Goal: Check status: Check status

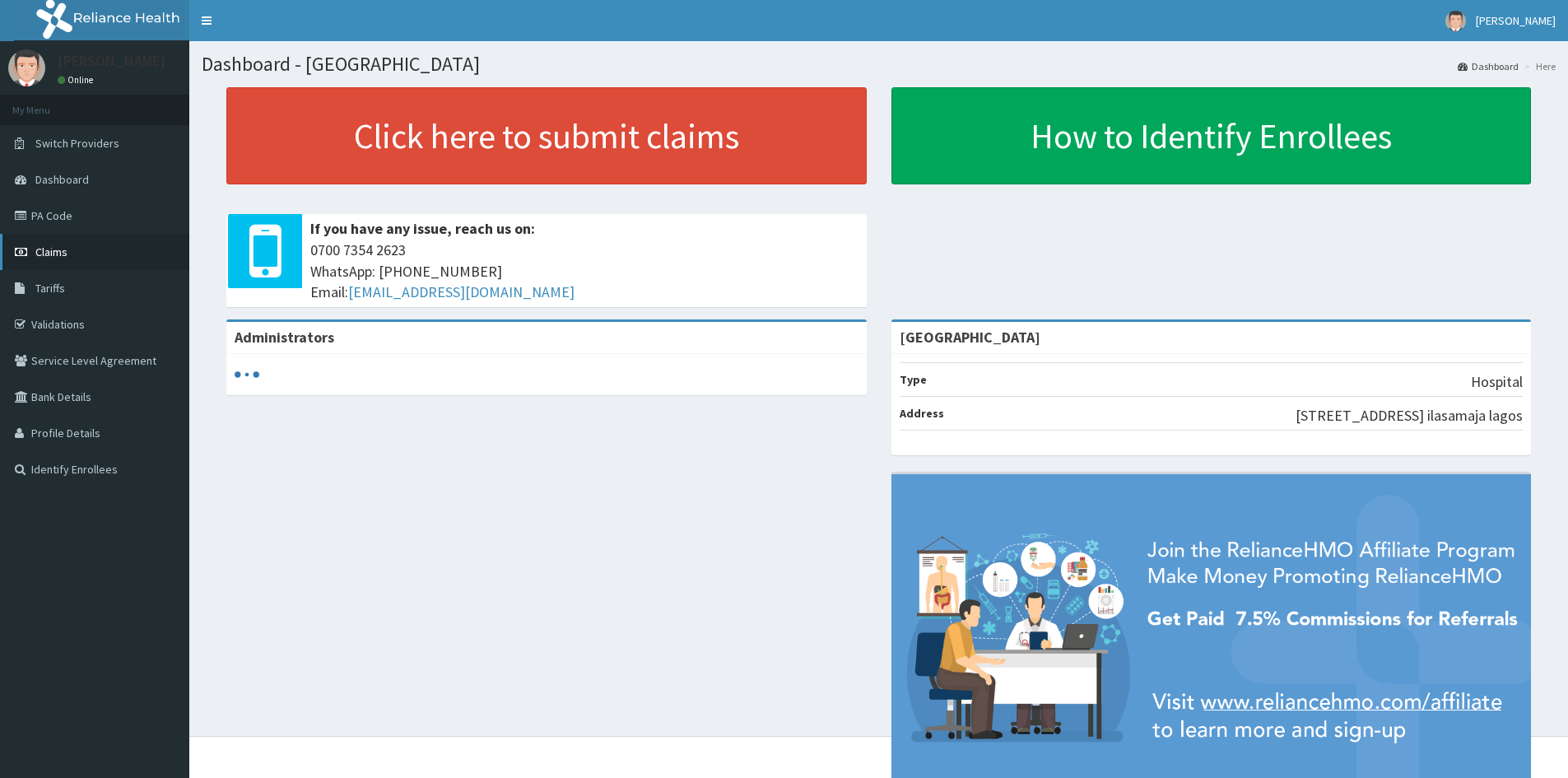
click at [71, 251] on link "Claims" at bounding box center [95, 251] width 189 height 36
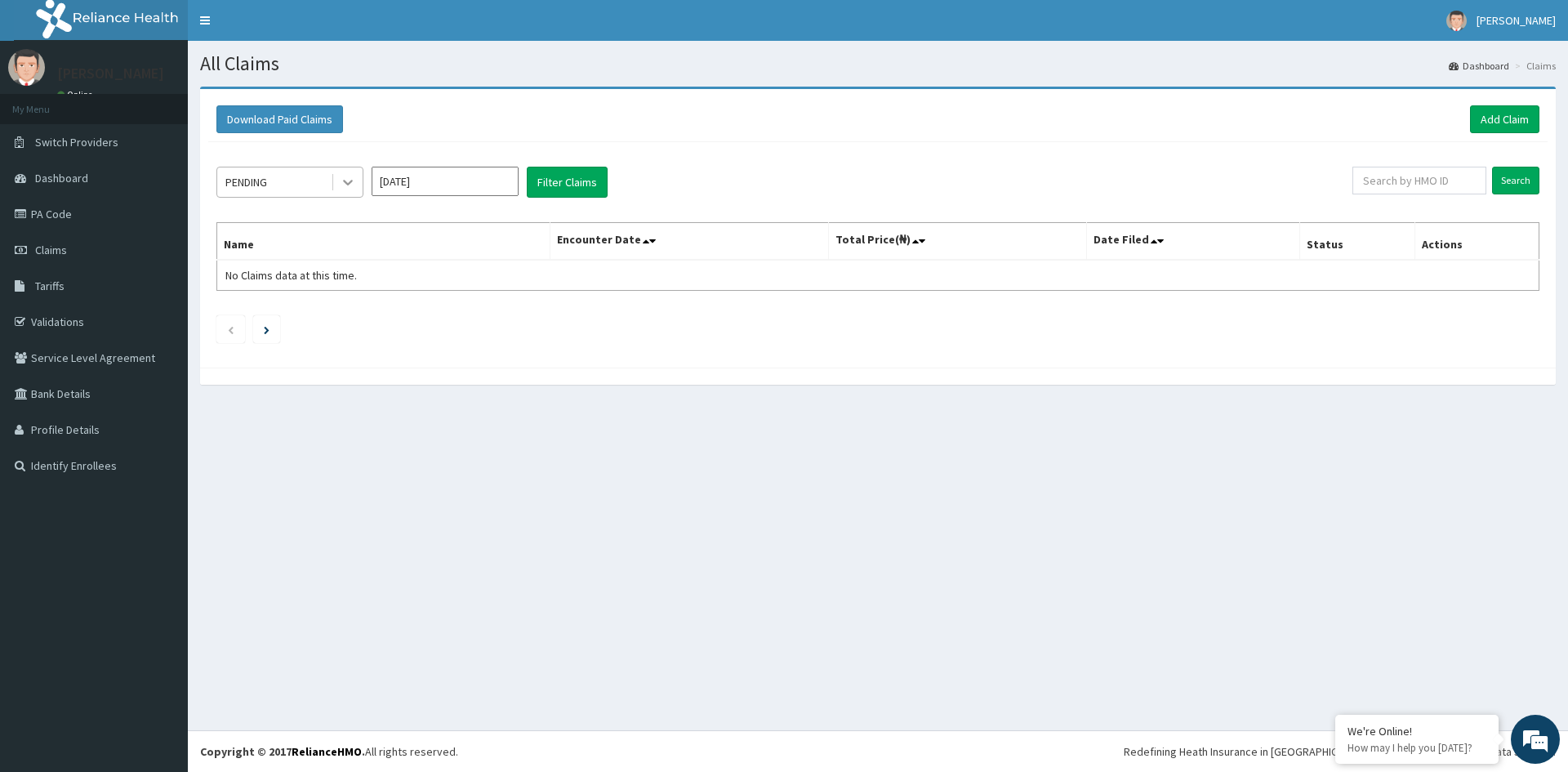
click at [354, 189] on icon at bounding box center [348, 182] width 17 height 17
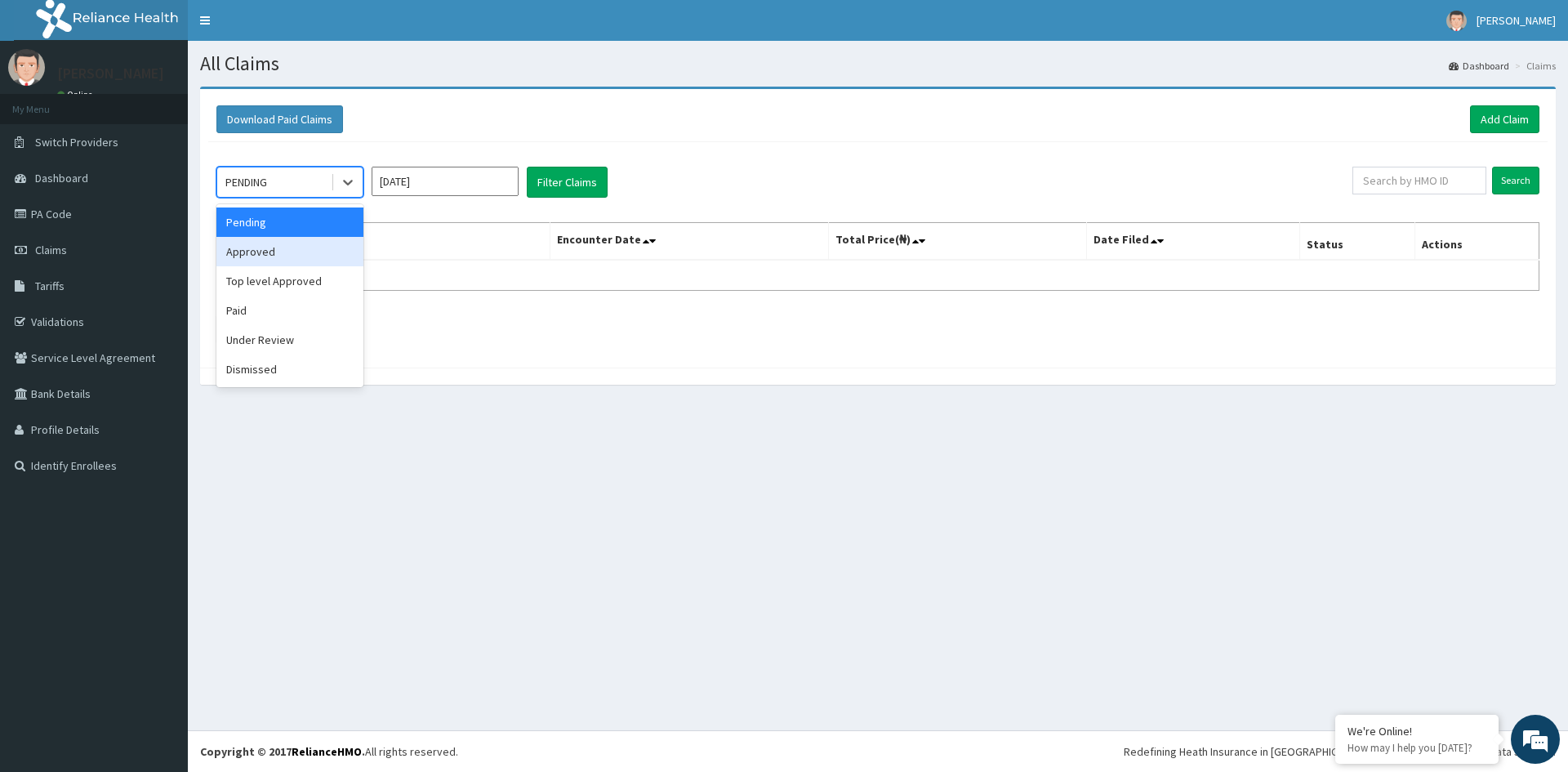
click at [270, 253] on div "Approved" at bounding box center [289, 251] width 147 height 29
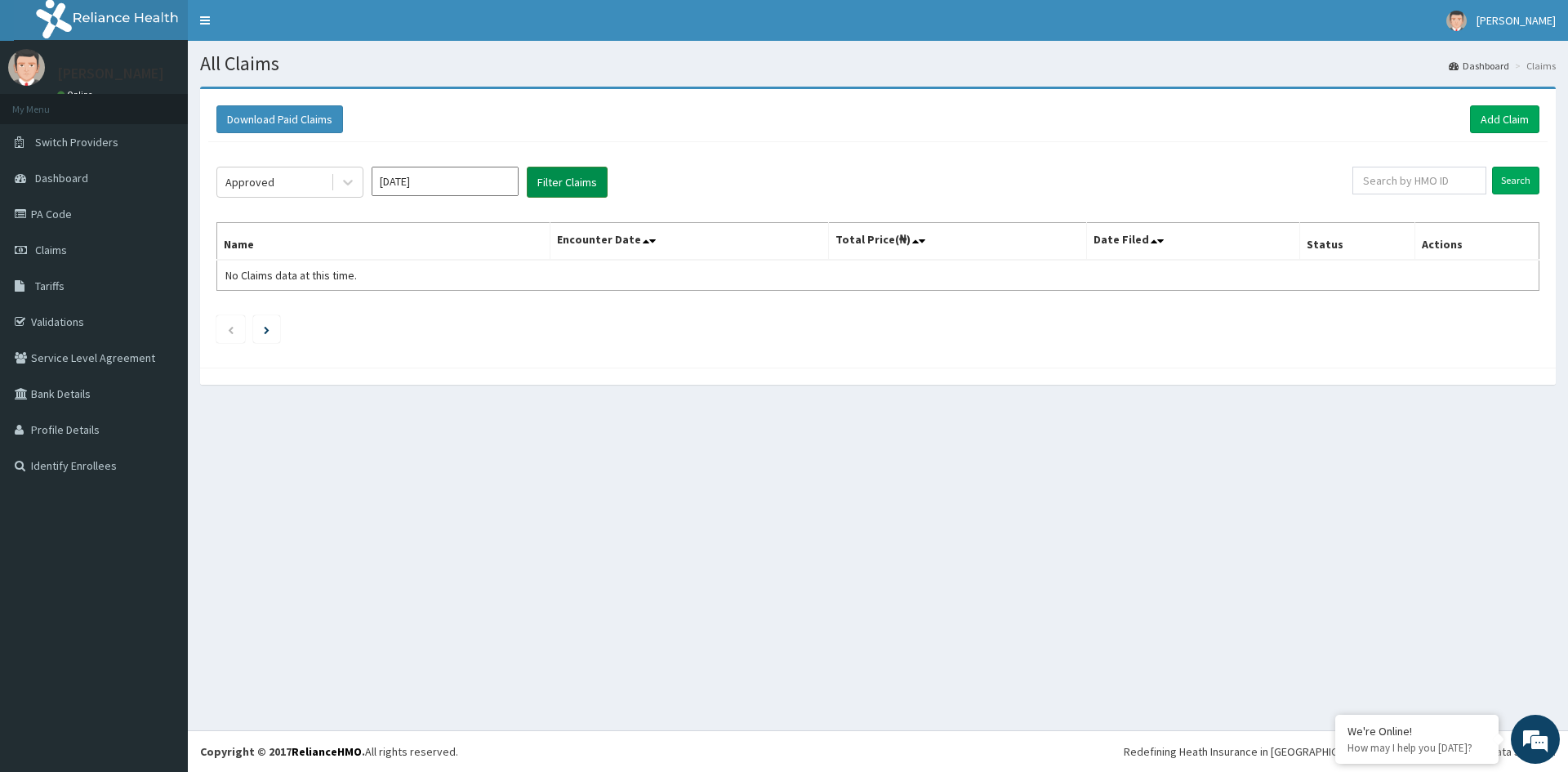
click at [578, 177] on button "Filter Claims" at bounding box center [567, 182] width 81 height 31
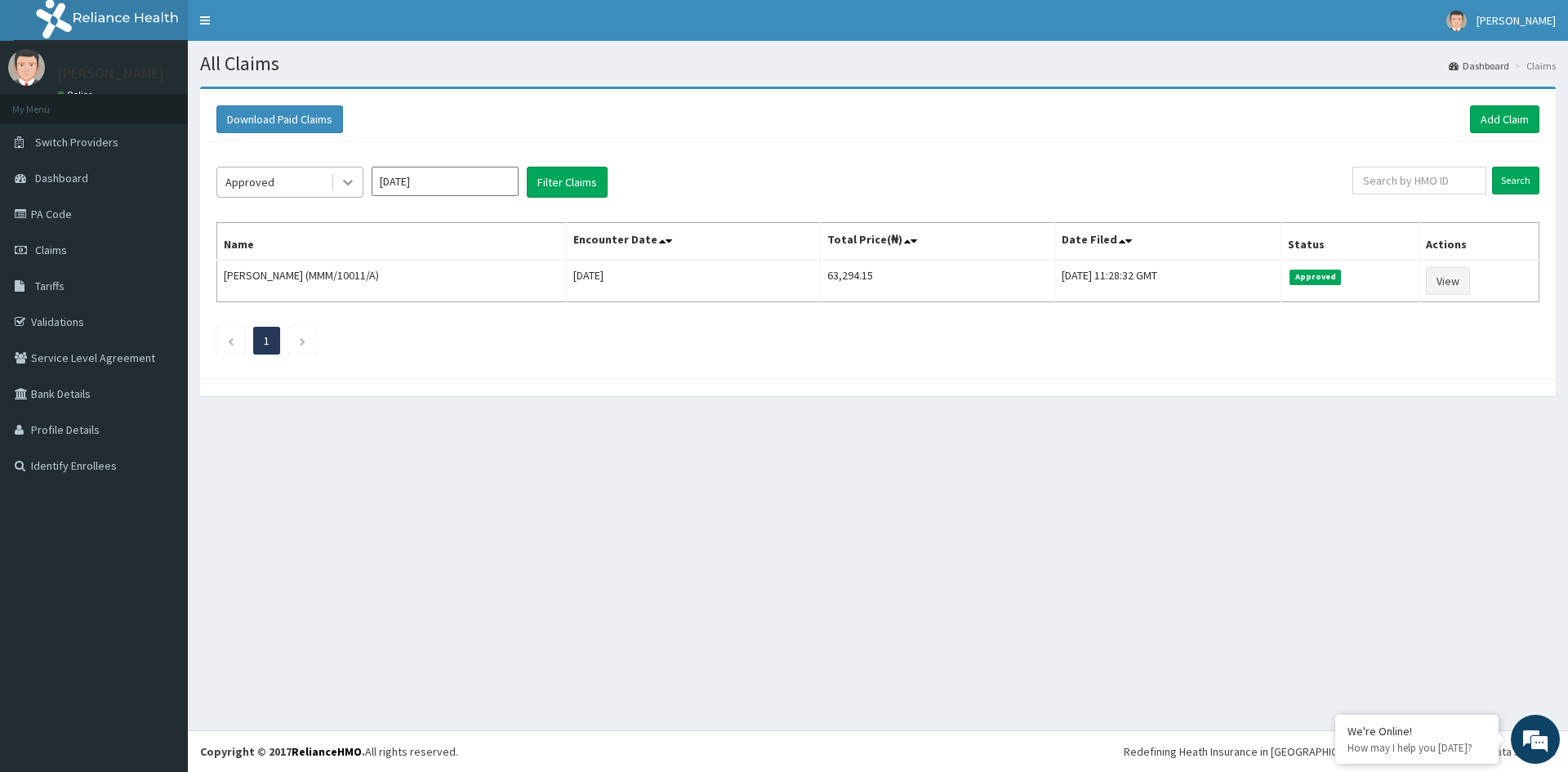
click at [350, 186] on icon at bounding box center [348, 182] width 17 height 17
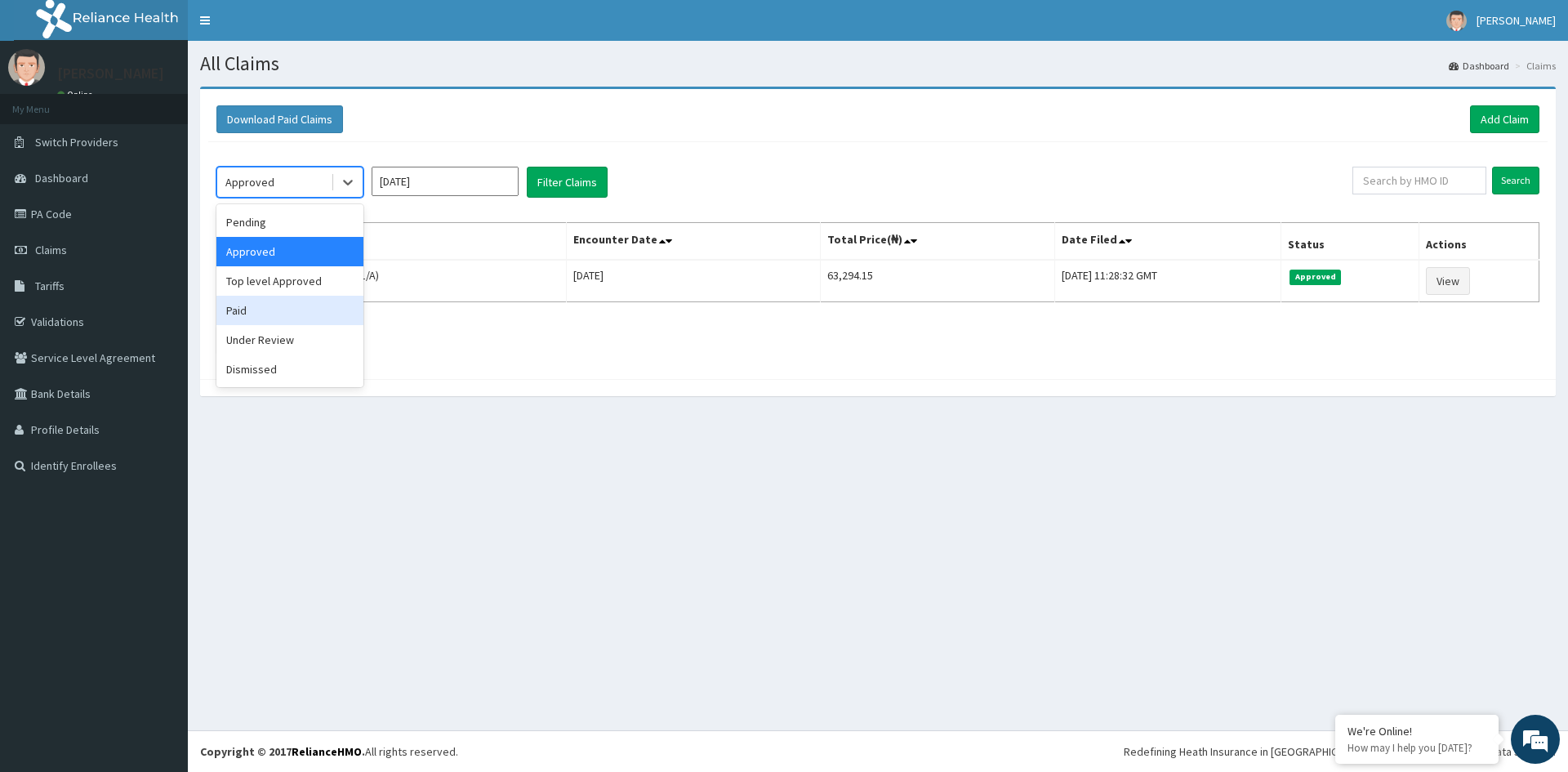
click at [270, 311] on div "Paid" at bounding box center [289, 310] width 147 height 29
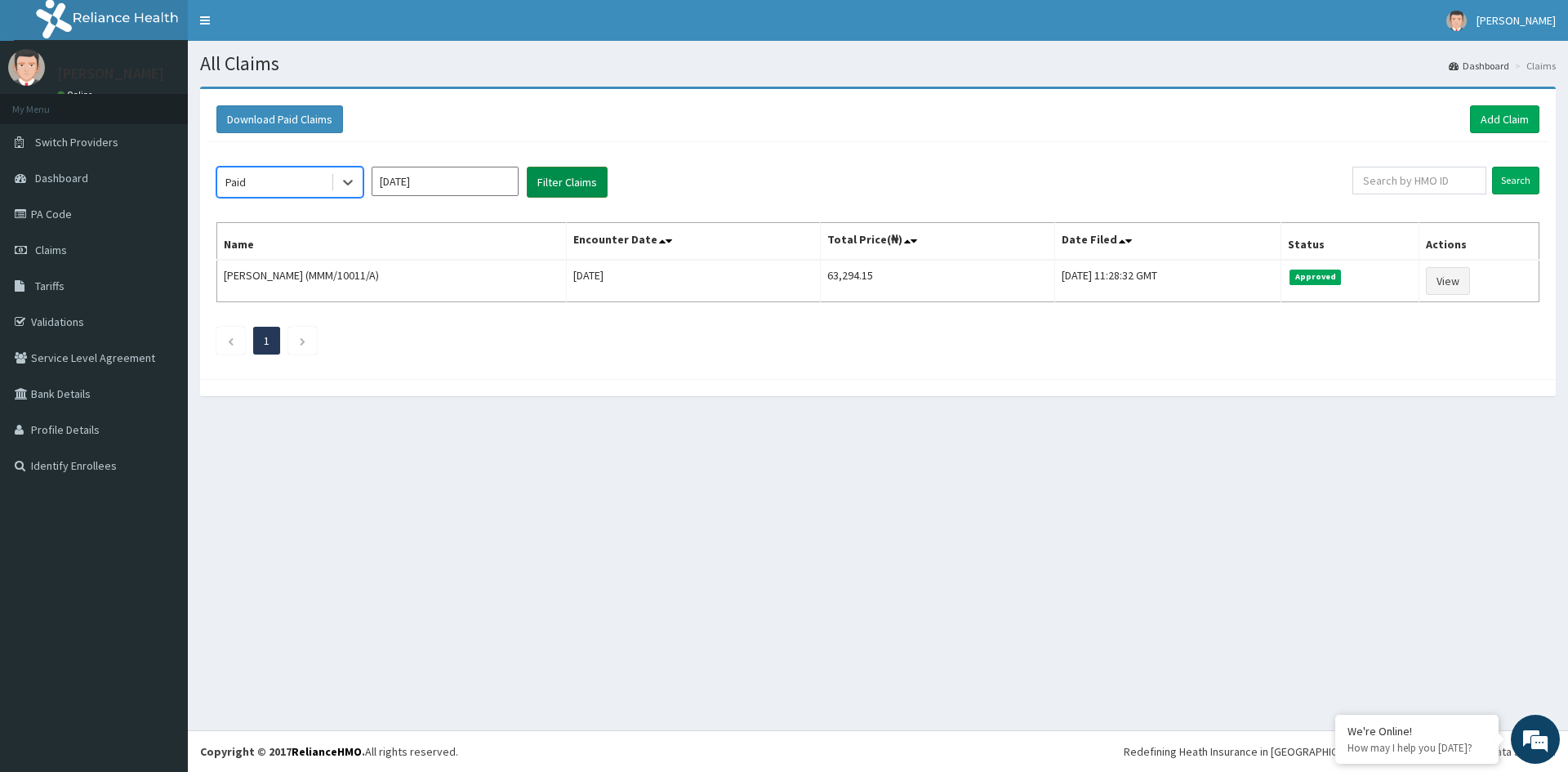
click at [566, 171] on button "Filter Claims" at bounding box center [567, 182] width 81 height 31
click at [342, 184] on icon at bounding box center [348, 182] width 17 height 17
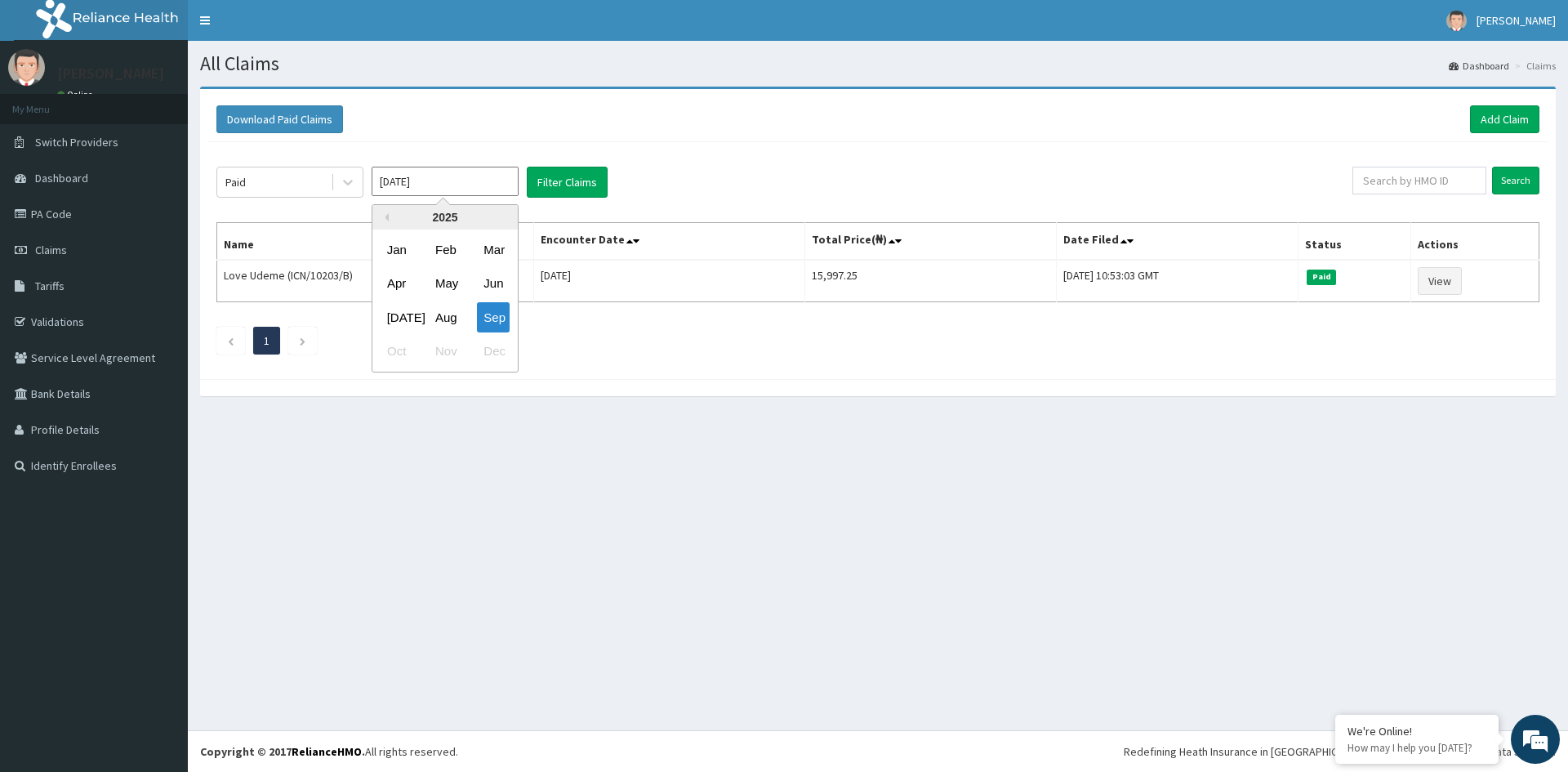
click at [485, 191] on input "Sep 2025" at bounding box center [444, 181] width 147 height 29
click at [450, 327] on div "Aug" at bounding box center [444, 317] width 32 height 30
type input "Aug 2025"
click at [582, 181] on button "Filter Claims" at bounding box center [567, 182] width 81 height 31
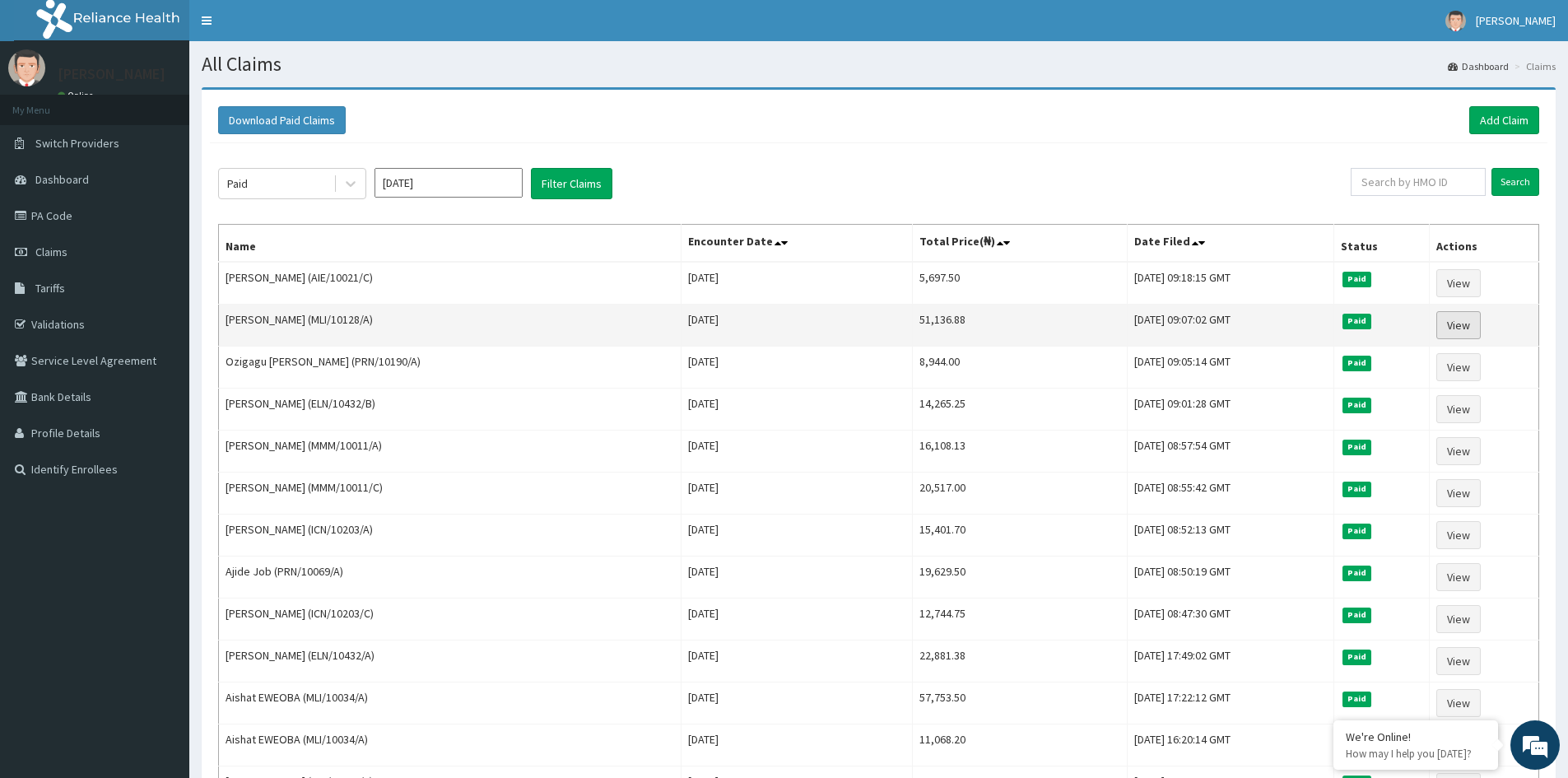
click at [1468, 320] on link "View" at bounding box center [1458, 326] width 44 height 28
